Goal: Task Accomplishment & Management: Use online tool/utility

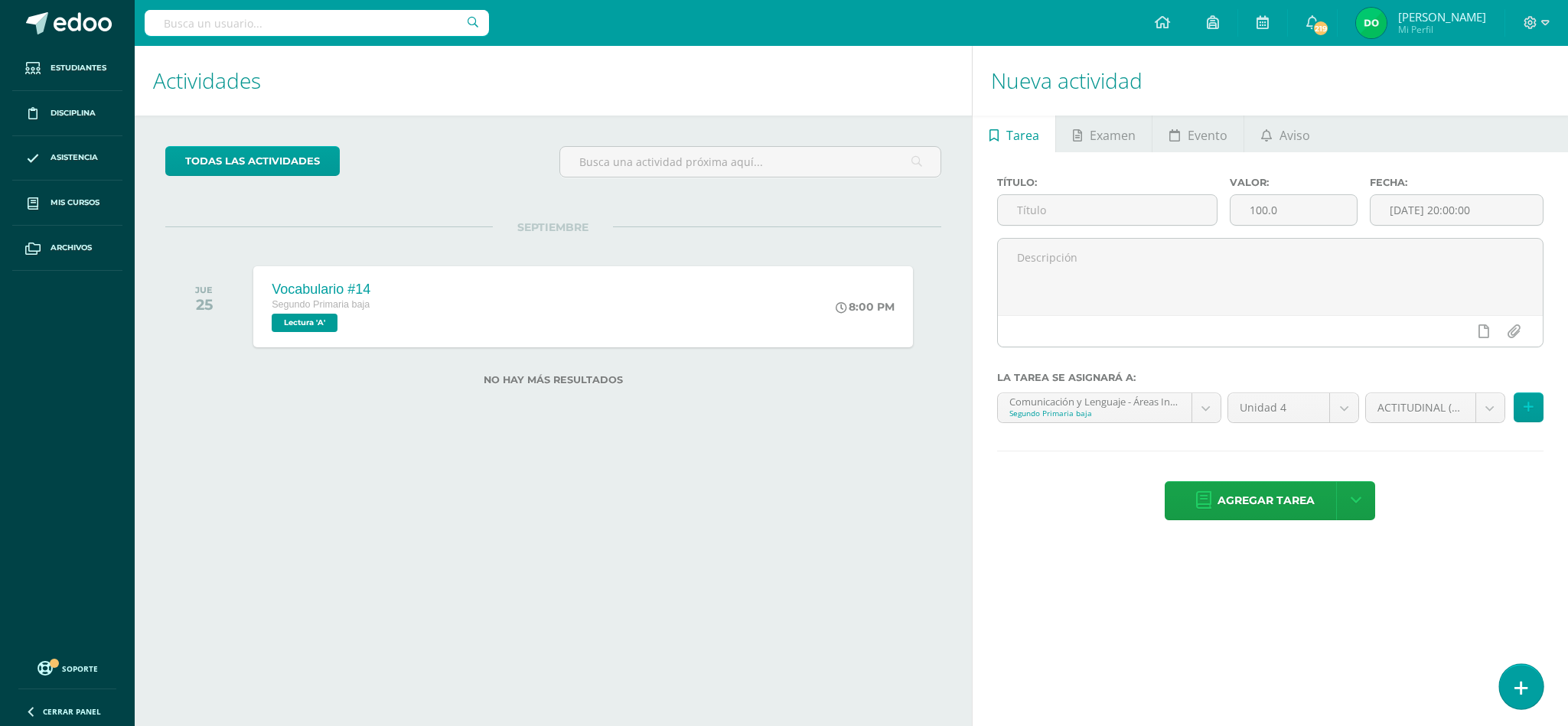
click at [1532, 682] on link at bounding box center [1521, 686] width 44 height 45
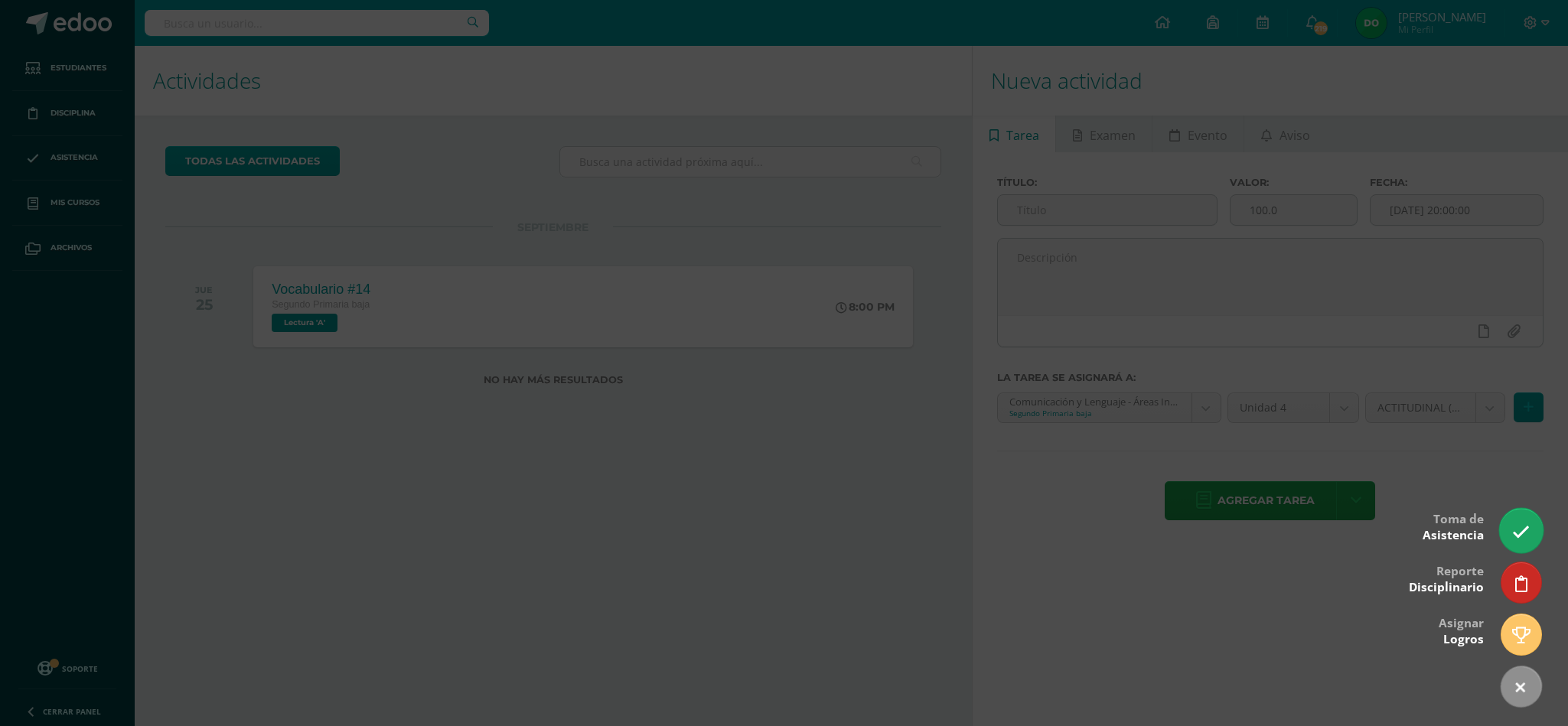
click at [1516, 517] on link at bounding box center [1521, 530] width 44 height 45
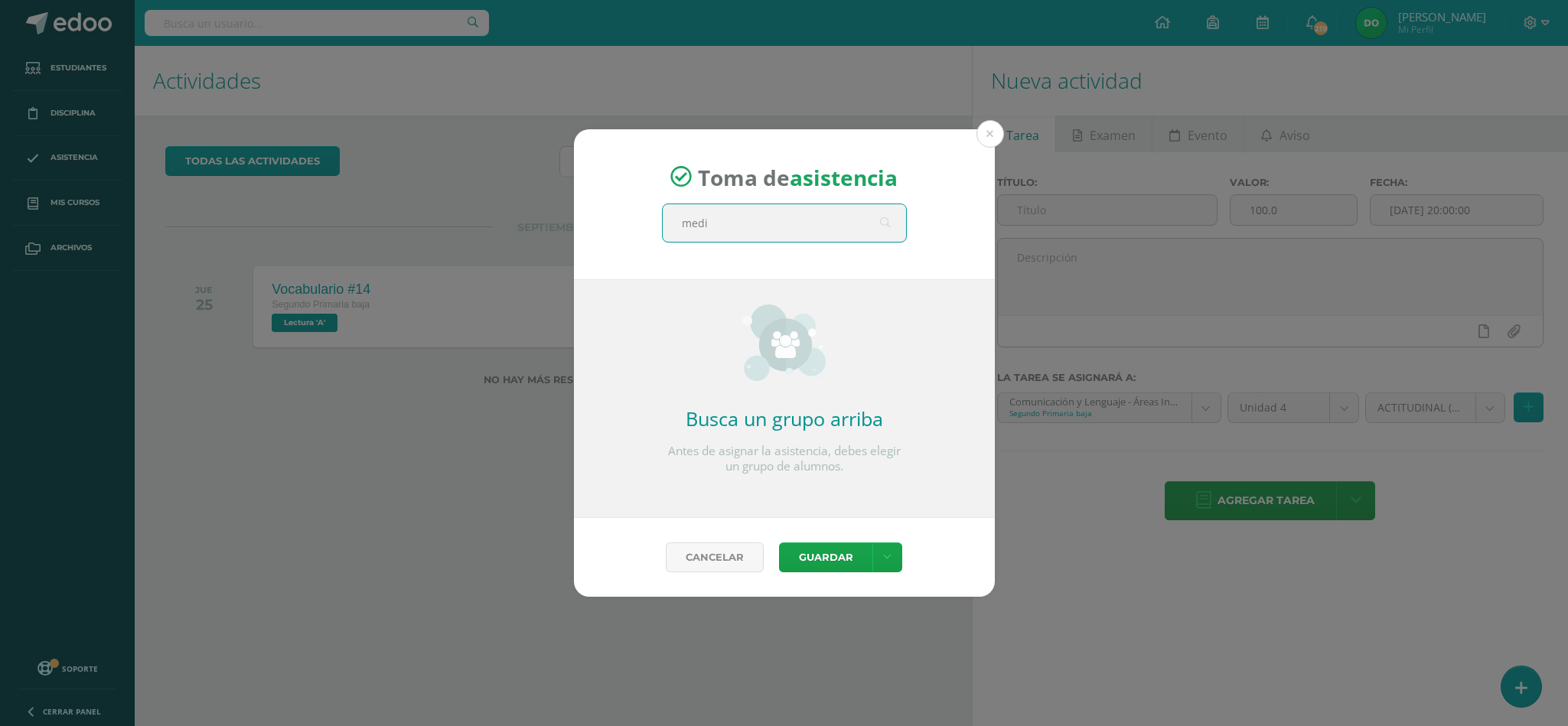
type input "medio"
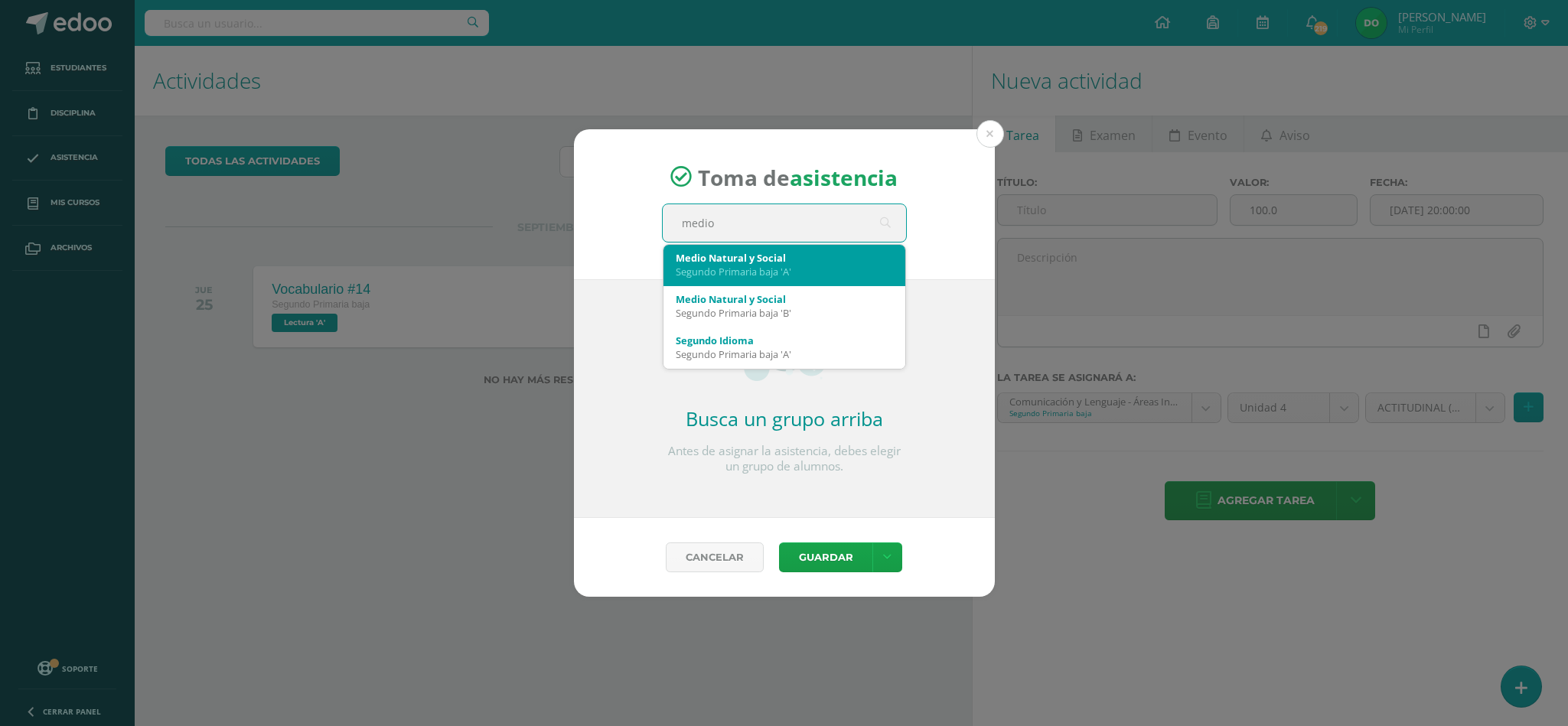
click at [813, 276] on div "Segundo Primaria baja 'A'" at bounding box center [784, 271] width 217 height 14
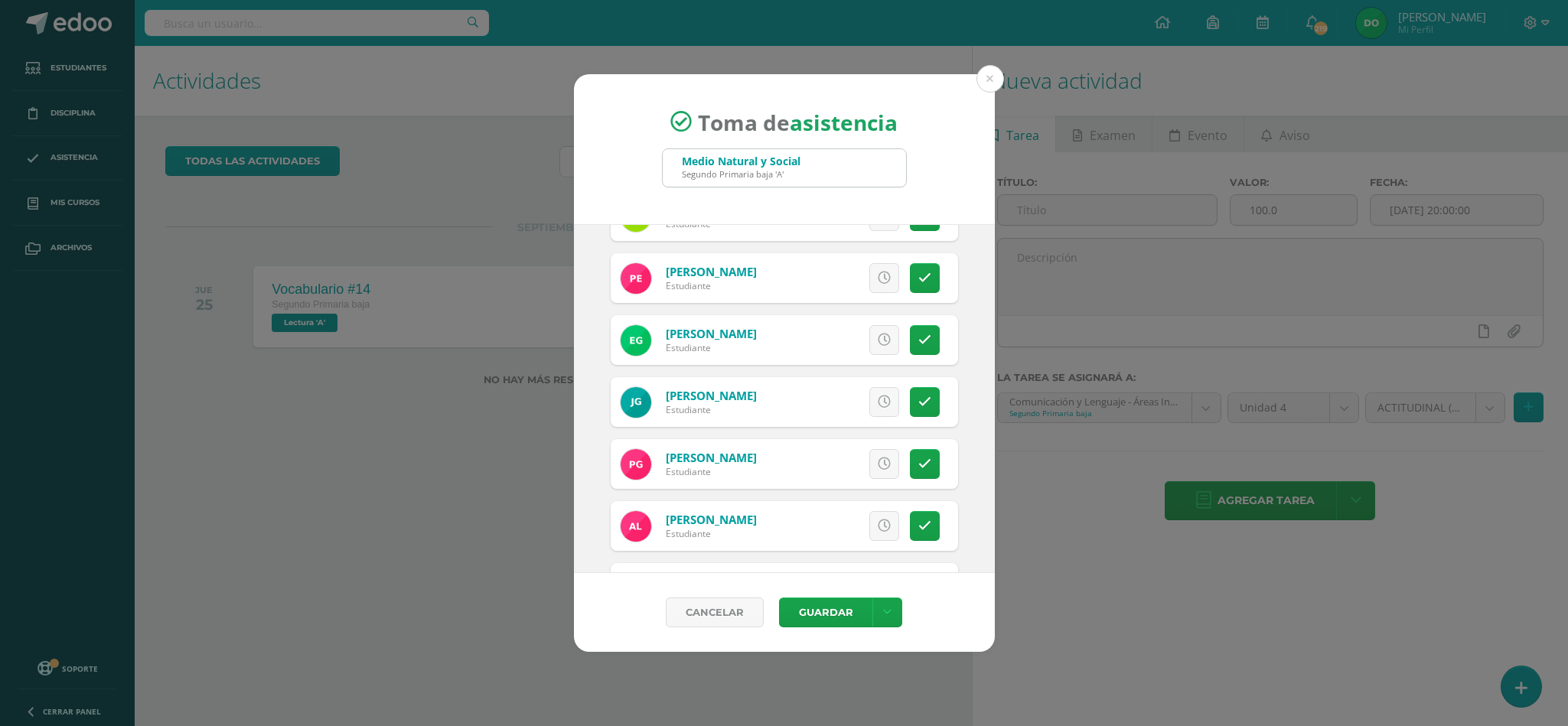
scroll to position [289, 0]
click at [869, 334] on link at bounding box center [884, 338] width 30 height 30
click at [837, 338] on span "Excusa" at bounding box center [858, 338] width 42 height 28
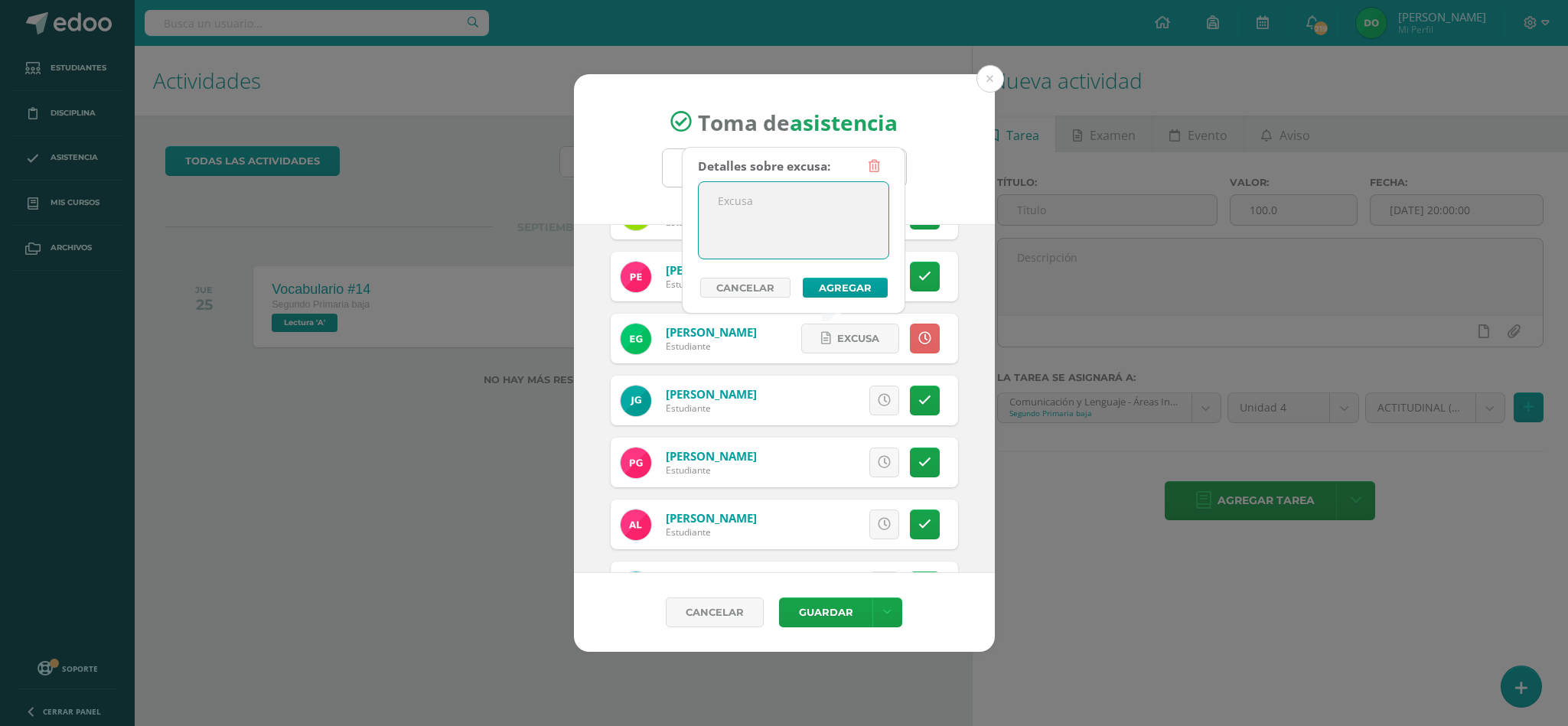
click at [813, 227] on textarea at bounding box center [793, 220] width 190 height 76
type textarea "Ausencia justificada."
click at [831, 280] on button "Agregar" at bounding box center [845, 287] width 85 height 20
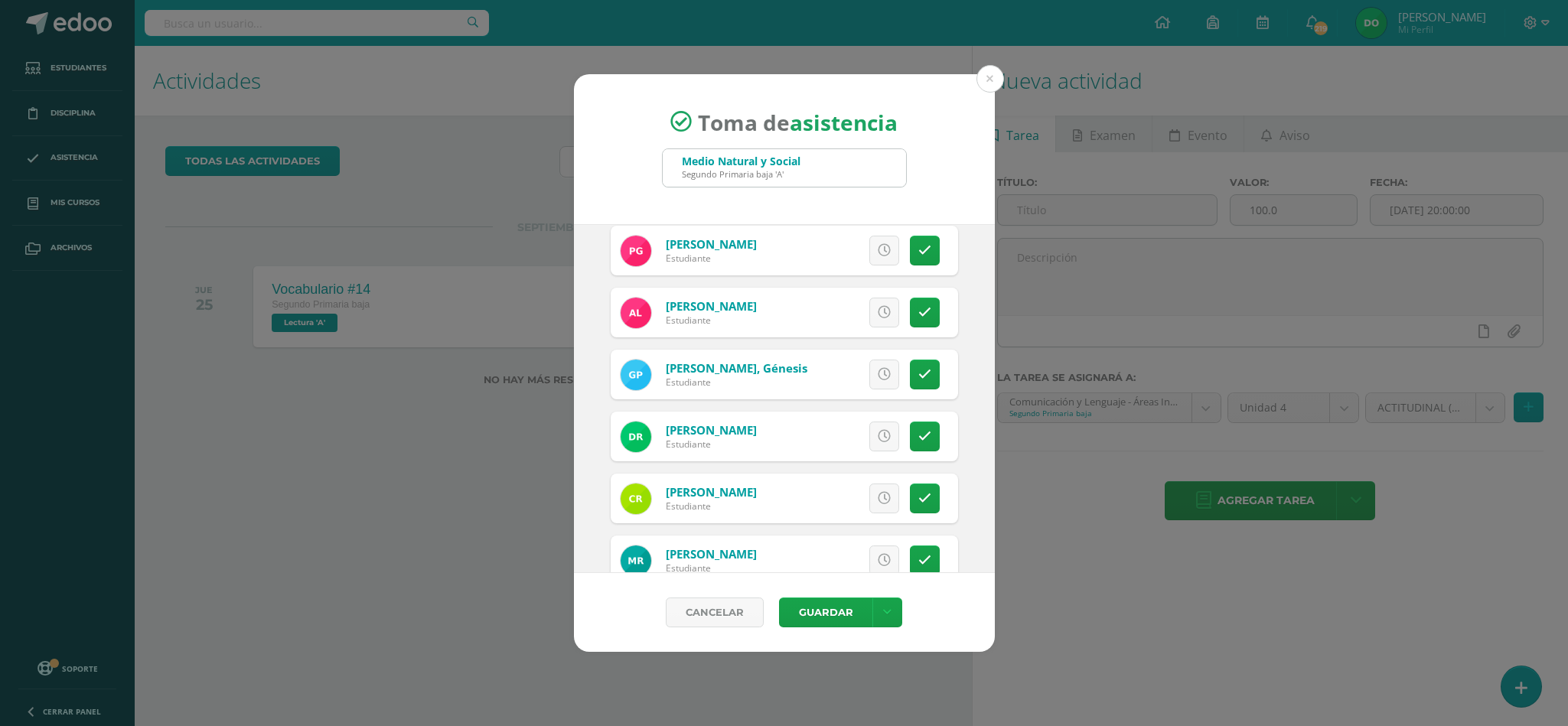
scroll to position [503, 0]
click at [878, 308] on icon at bounding box center [884, 311] width 13 height 13
click at [837, 308] on span "Excusa" at bounding box center [858, 310] width 42 height 28
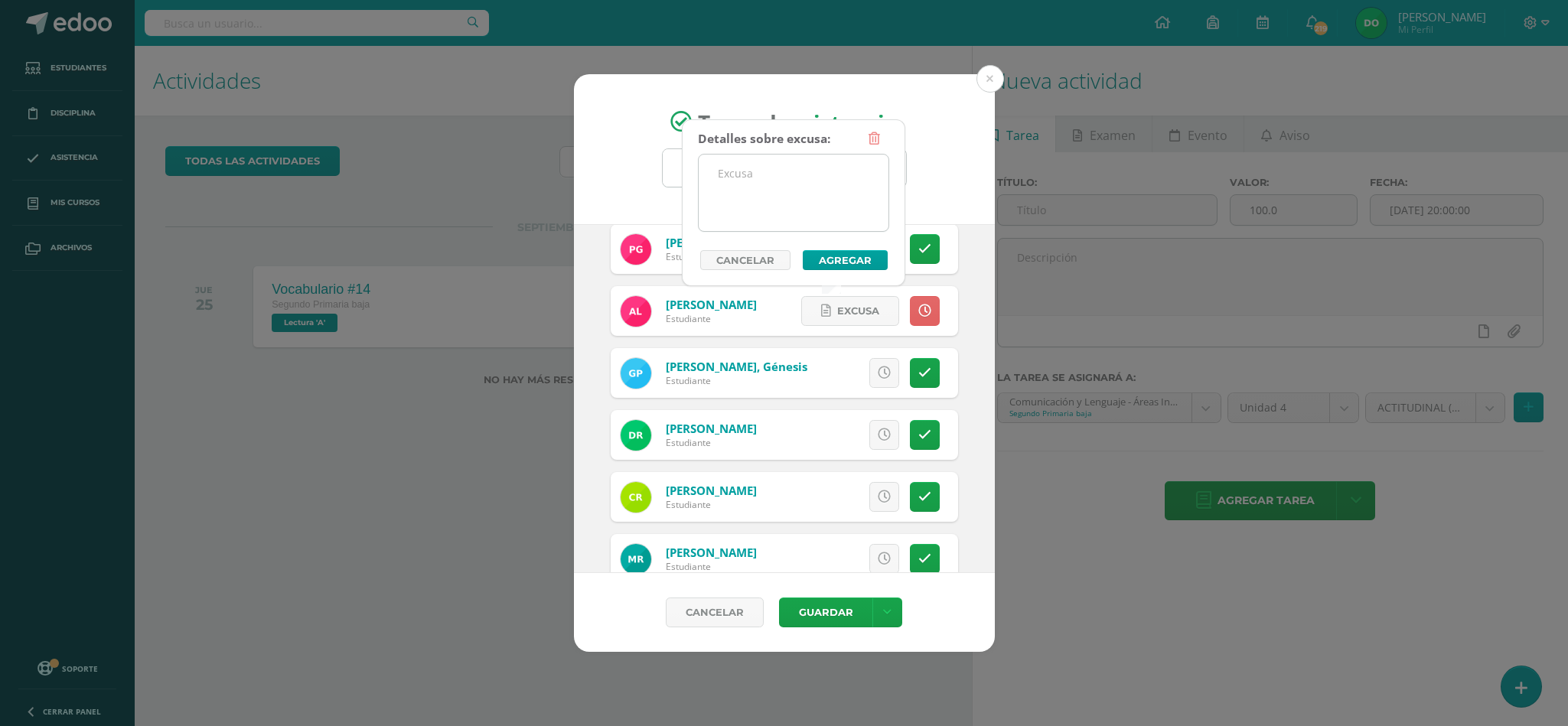
click at [799, 190] on textarea at bounding box center [793, 193] width 190 height 76
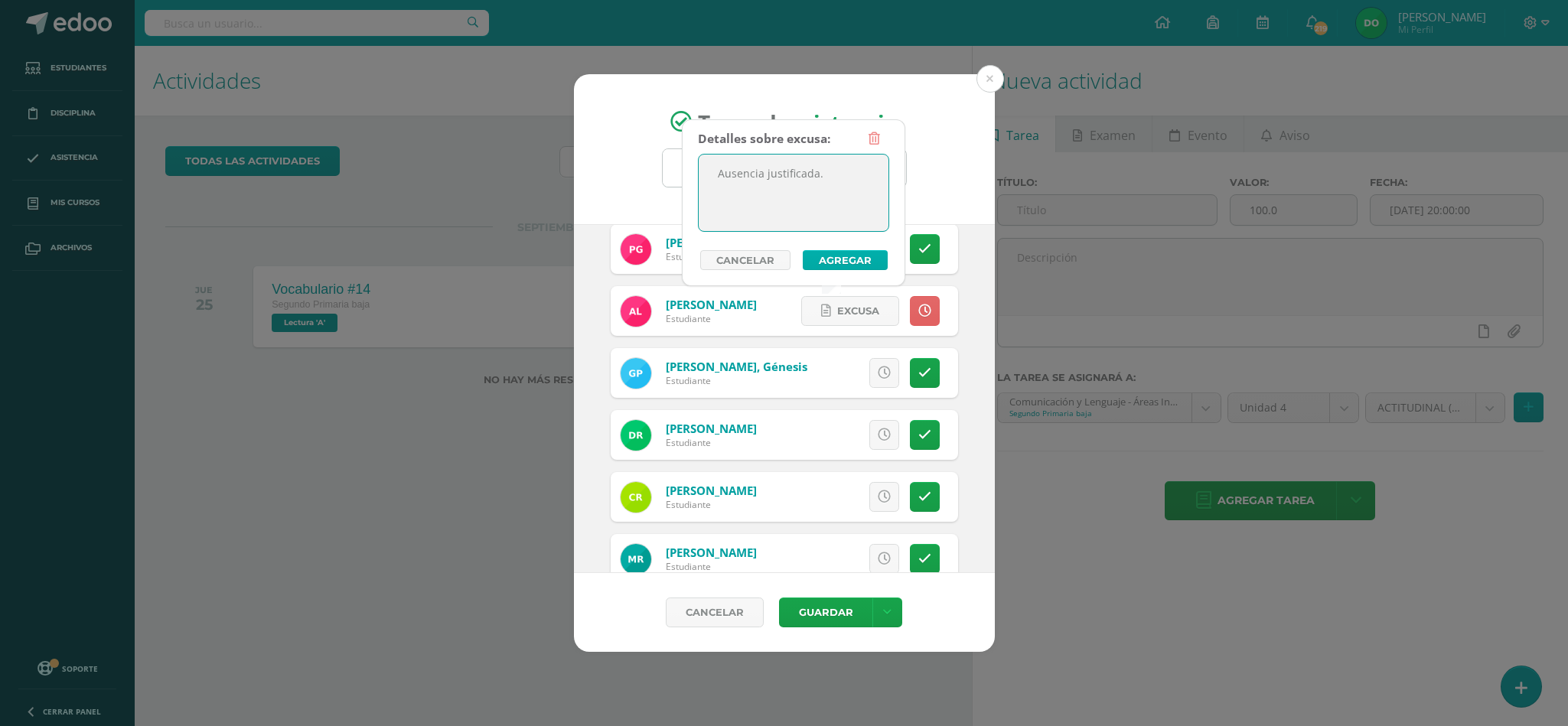
type textarea "Ausencia justificada."
click at [827, 260] on button "Agregar" at bounding box center [845, 260] width 85 height 20
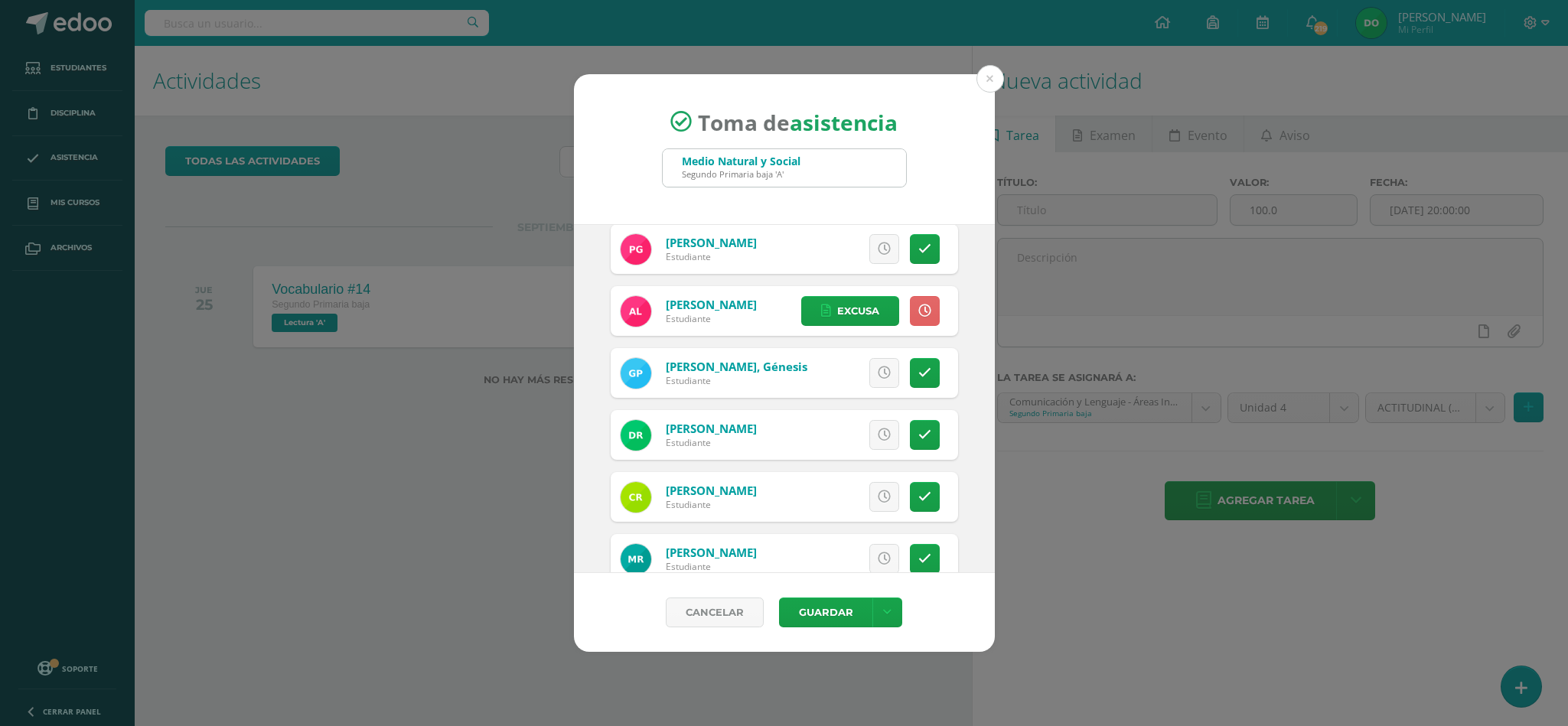
scroll to position [559, 0]
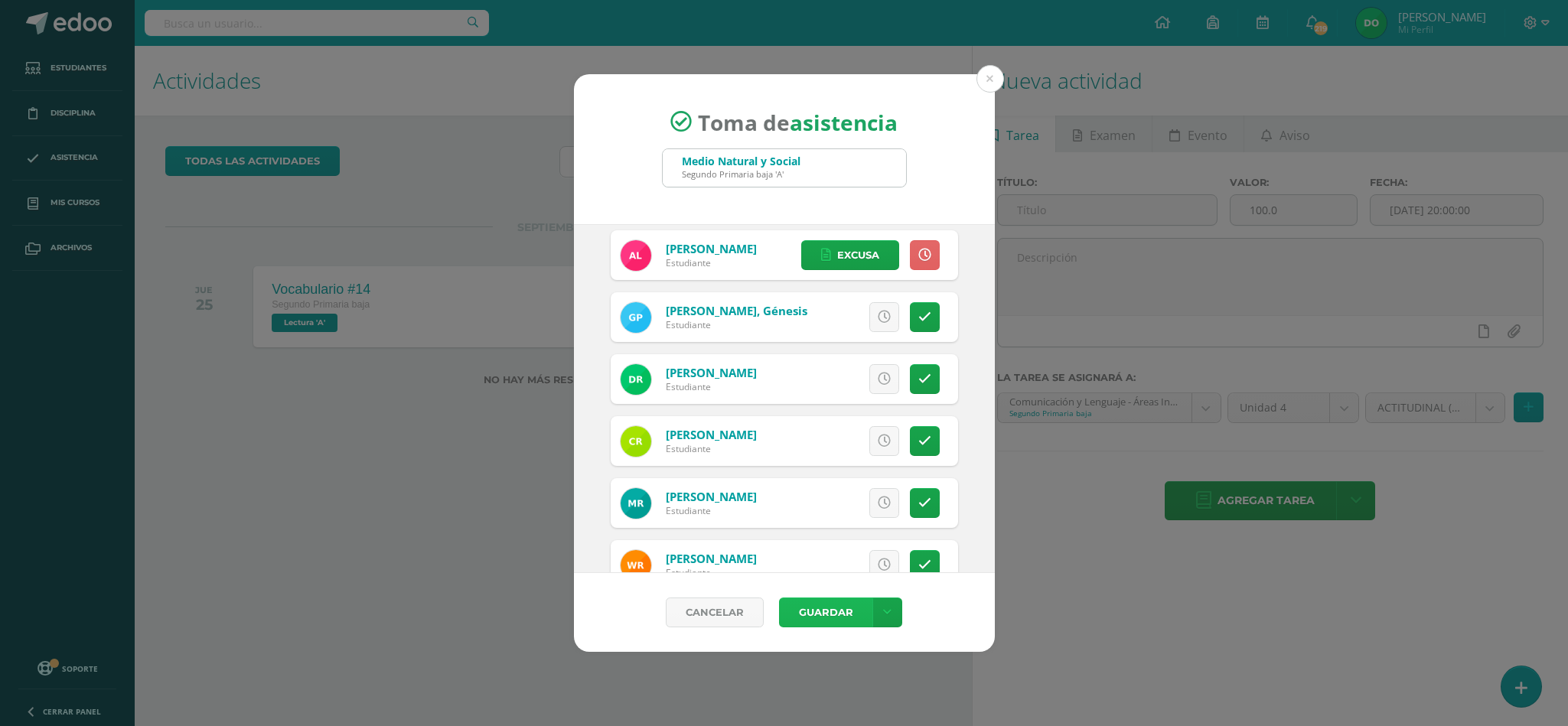
click at [827, 615] on button "Guardar" at bounding box center [825, 612] width 94 height 30
